Goal: Task Accomplishment & Management: Manage account settings

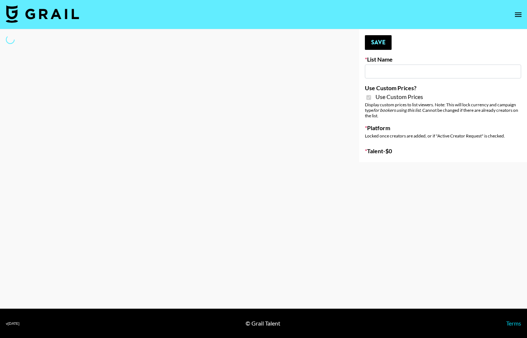
type input "Gensmo (Tiktok)"
checkbox input "true"
select select "Brand"
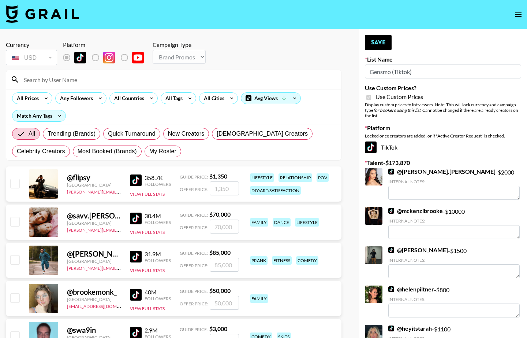
click at [90, 79] on input at bounding box center [178, 80] width 318 height 12
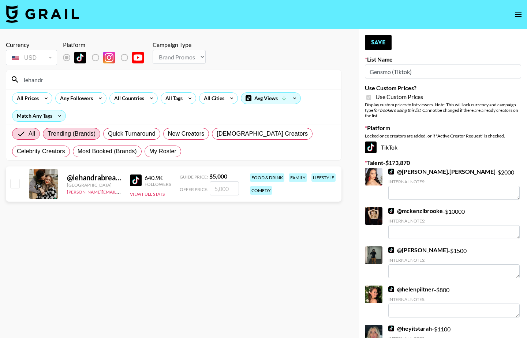
type input "Lehandra"
drag, startPoint x: 47, startPoint y: 134, endPoint x: 17, endPoint y: 182, distance: 56.6
click at [17, 182] on input "checkbox" at bounding box center [14, 183] width 9 height 9
checkbox input "true"
type input "5000"
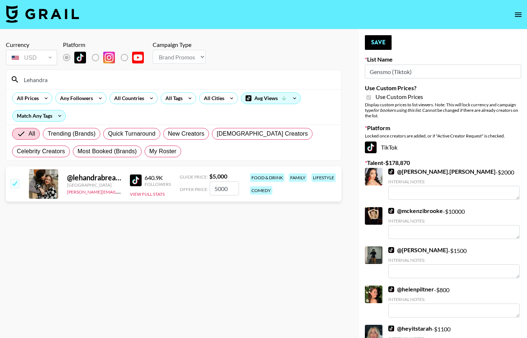
click at [216, 191] on input "5000" at bounding box center [224, 188] width 29 height 14
checkbox input "false"
checkbox input "true"
type input "4000"
click at [275, 259] on section "Currency USD USD ​ Platform Campaign Type Choose Type... Song Promos Brand Prom…" at bounding box center [174, 174] width 336 height 279
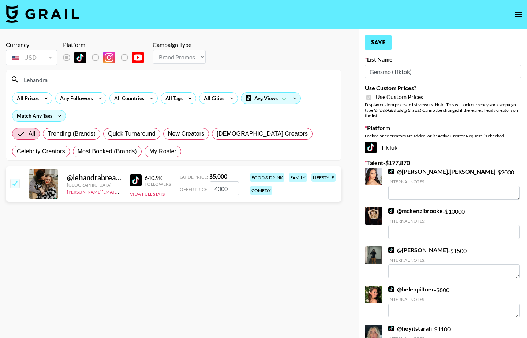
click at [382, 47] on button "Save" at bounding box center [378, 42] width 27 height 15
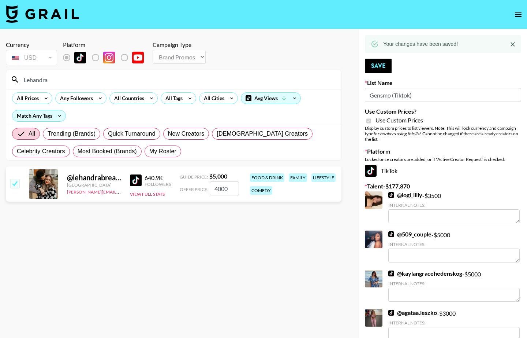
click at [69, 85] on input "Lehandra" at bounding box center [178, 80] width 318 height 12
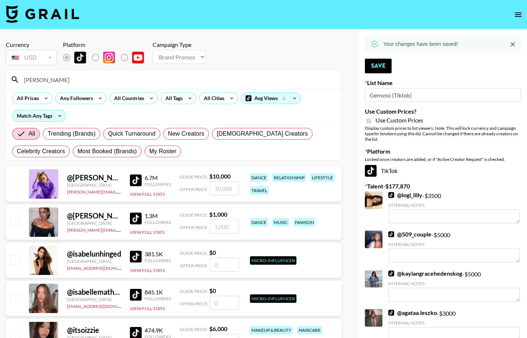
type input "isabel_s"
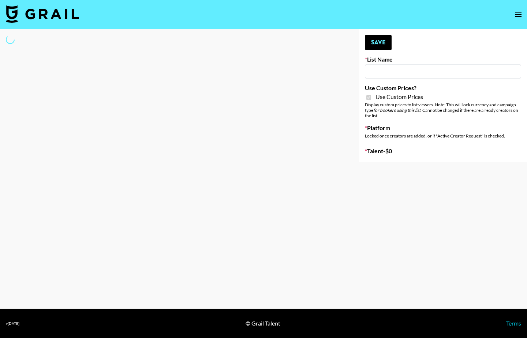
type input "Gensmo (IG)"
checkbox input "true"
select select "Brand"
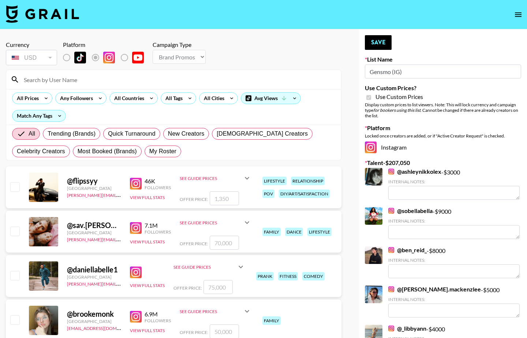
click at [91, 81] on input at bounding box center [178, 80] width 318 height 12
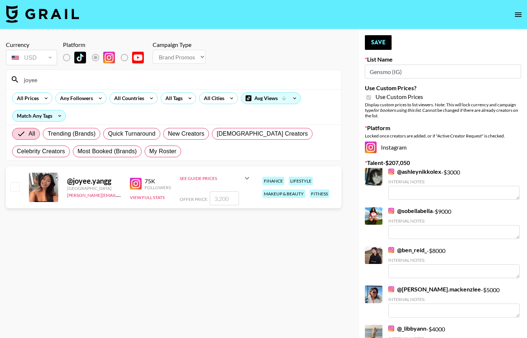
type input "joyee"
click at [15, 185] on input "checkbox" at bounding box center [14, 186] width 9 height 9
checkbox input "true"
type input "3200"
click at [97, 82] on input "joyee" at bounding box center [178, 80] width 318 height 12
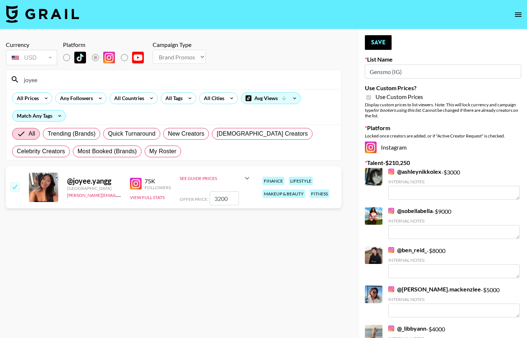
click at [97, 82] on input "joyee" at bounding box center [178, 80] width 318 height 12
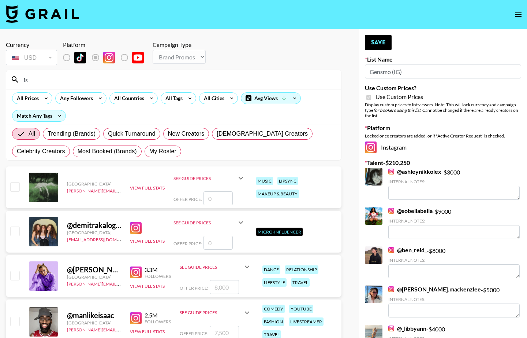
type input "i"
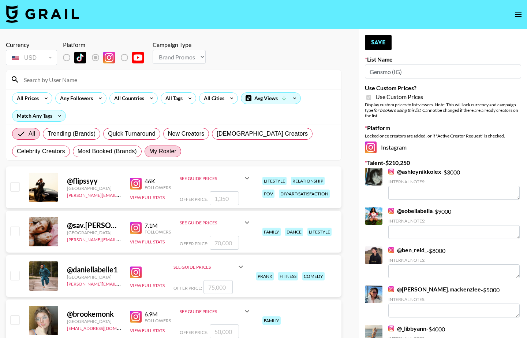
click at [170, 151] on span "My Roster" at bounding box center [162, 151] width 27 height 9
click at [149, 151] on input "My Roster" at bounding box center [149, 151] width 0 height 0
radio input "true"
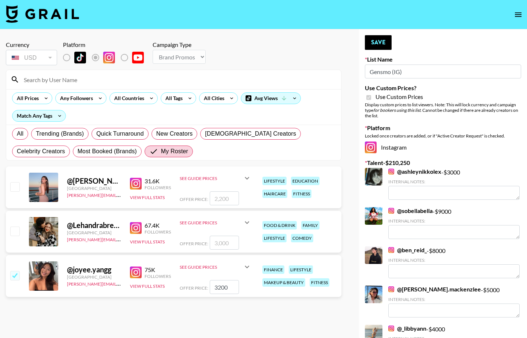
click at [10, 234] on input "checkbox" at bounding box center [14, 230] width 9 height 9
checkbox input "true"
type input "3000"
click at [14, 191] on input "checkbox" at bounding box center [14, 186] width 9 height 9
checkbox input "true"
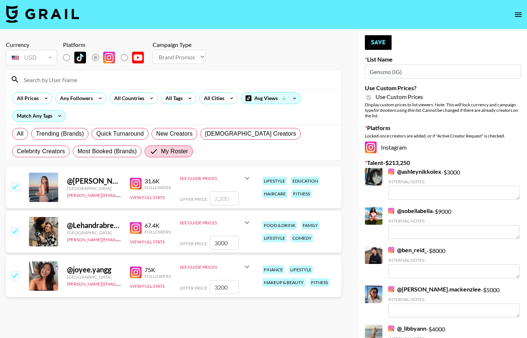
type input "2200"
click at [380, 48] on button "Save" at bounding box center [378, 42] width 27 height 15
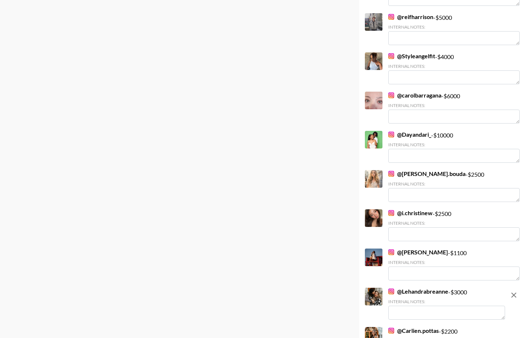
scroll to position [1230, 0]
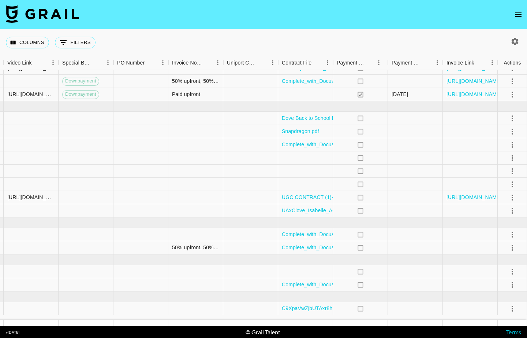
scroll to position [19, 689]
click at [513, 213] on icon "select merge strategy" at bounding box center [512, 210] width 9 height 9
click at [510, 270] on ul "Confirm Decline Draft Created Cancel Approve" at bounding box center [504, 255] width 48 height 72
click at [400, 216] on div at bounding box center [415, 210] width 55 height 13
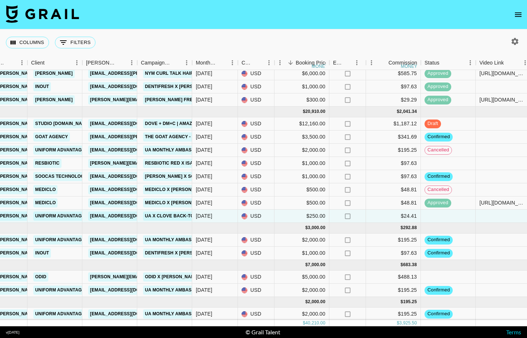
scroll to position [14, 216]
